Goal: Task Accomplishment & Management: Manage account settings

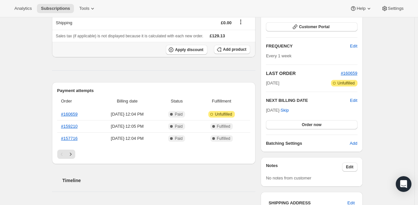
scroll to position [131, 0]
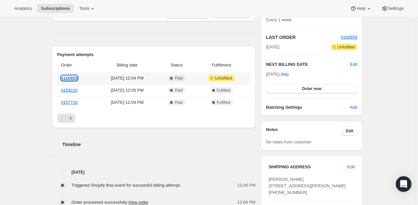
click at [73, 77] on link "#160659" at bounding box center [69, 78] width 17 height 5
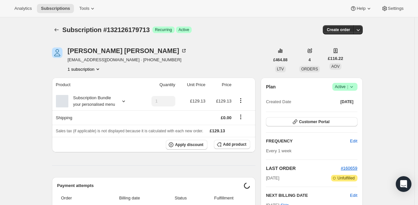
click at [354, 88] on icon at bounding box center [352, 86] width 7 height 7
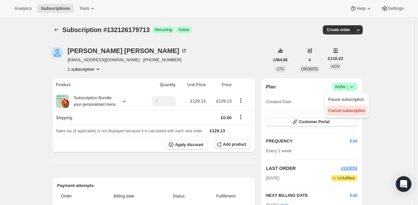
click at [338, 111] on span "Cancel subscription" at bounding box center [347, 110] width 37 height 5
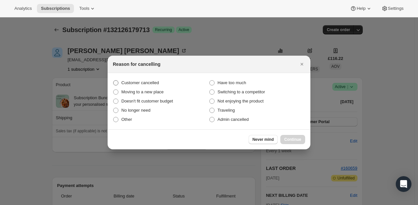
click at [151, 84] on span "Customer cancelled" at bounding box center [140, 82] width 38 height 5
click at [114, 81] on input "Customer cancelled" at bounding box center [113, 80] width 0 height 0
radio input "true"
click at [291, 139] on span "Continue" at bounding box center [292, 139] width 17 height 5
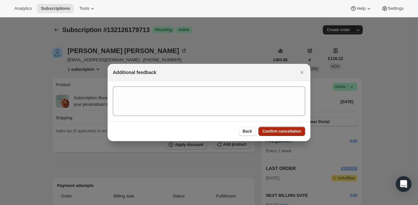
click at [289, 134] on button "Confirm cancellation" at bounding box center [282, 131] width 47 height 9
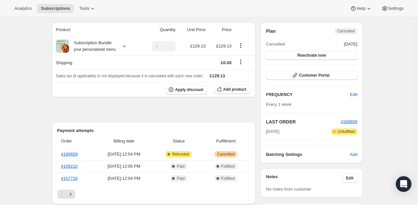
scroll to position [65, 0]
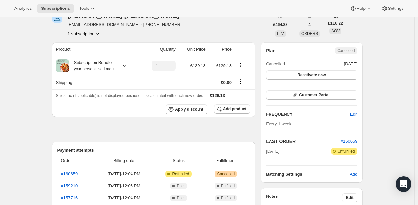
click at [183, 36] on div "[PERSON_NAME] [PERSON_NAME][EMAIL_ADDRESS][DOMAIN_NAME] · [PHONE_NUMBER] 1 subs…" at bounding box center [161, 24] width 218 height 25
